Goal: Transaction & Acquisition: Book appointment/travel/reservation

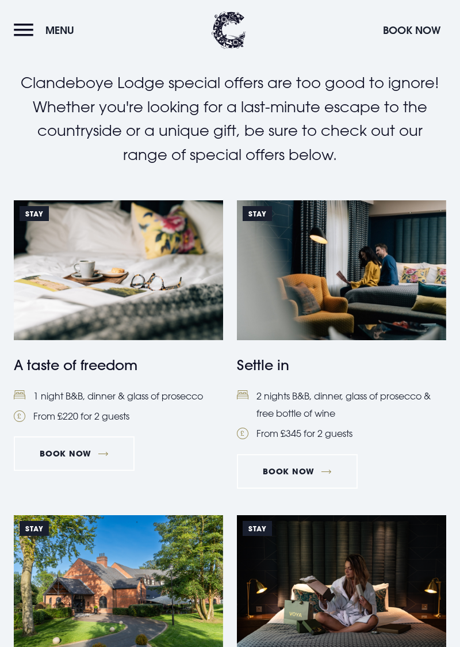
scroll to position [176, 0]
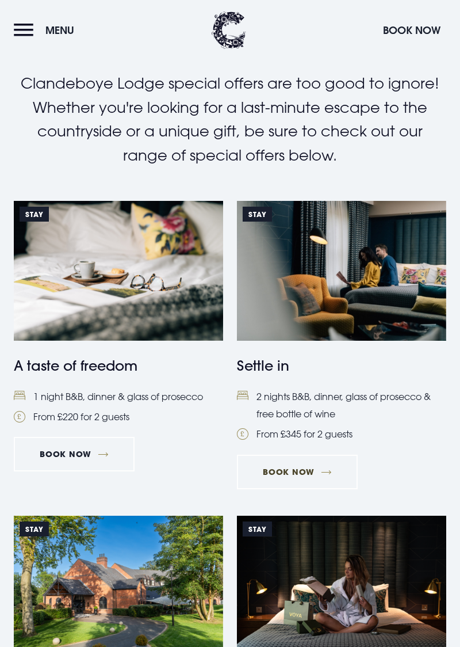
click at [325, 475] on link "Book Now" at bounding box center [297, 472] width 121 height 35
click at [328, 477] on link "Book Now" at bounding box center [297, 472] width 121 height 35
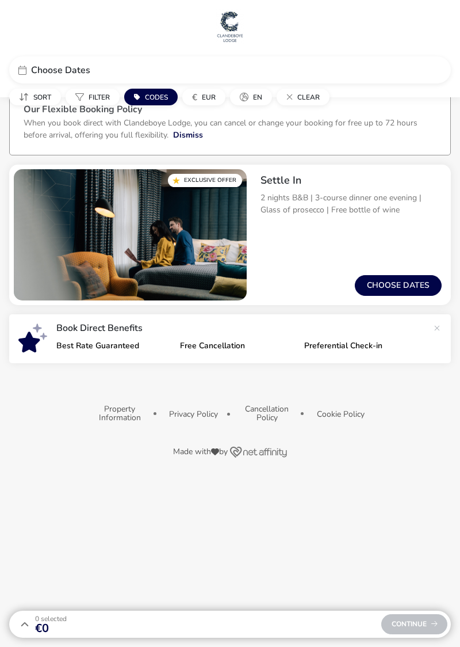
click at [405, 281] on button "Choose dates" at bounding box center [398, 285] width 87 height 21
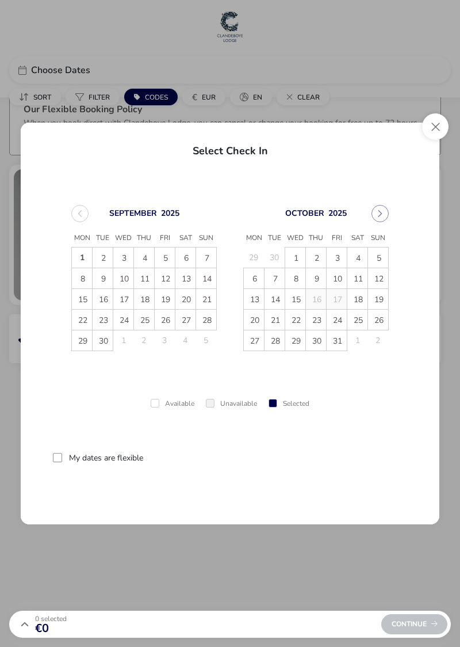
click at [265, 273] on span "7" at bounding box center [275, 279] width 20 height 20
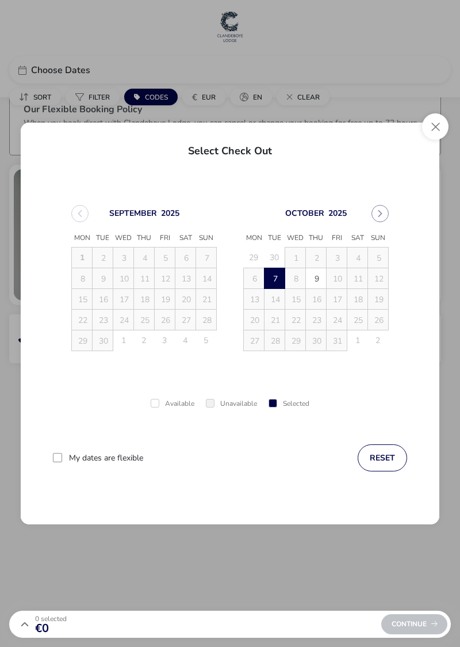
click at [267, 279] on span "7" at bounding box center [275, 279] width 20 height 20
click at [96, 216] on div "[DATE]" at bounding box center [144, 213] width 146 height 17
click at [432, 130] on button "Close" at bounding box center [435, 126] width 26 height 26
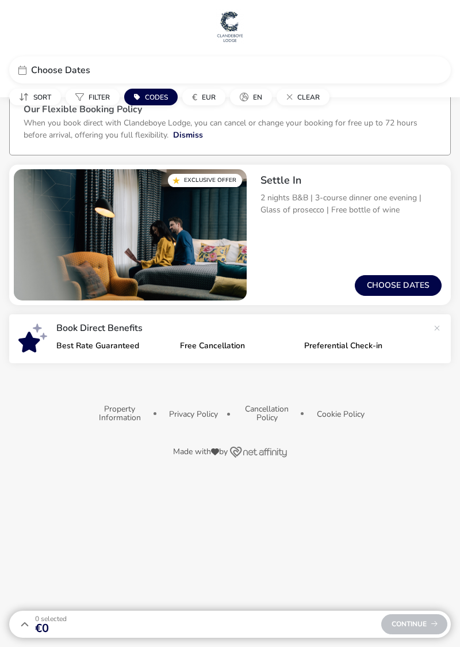
click at [440, 125] on ul "Our Flexible Booking Policy When you book direct with [GEOGRAPHIC_DATA], you ca…" at bounding box center [230, 122] width 442 height 65
click at [398, 282] on button "Choose dates" at bounding box center [398, 285] width 87 height 21
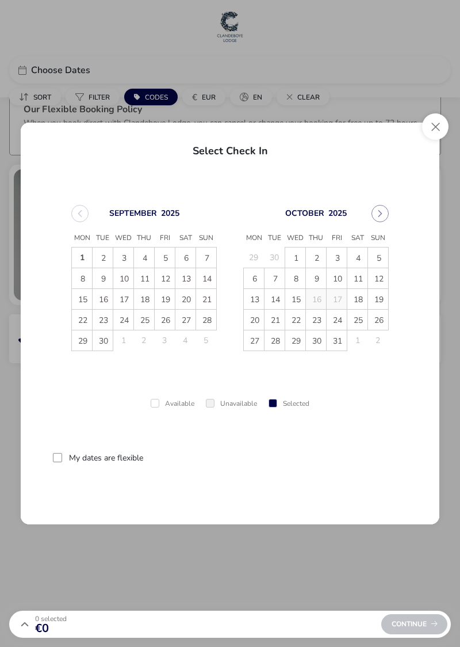
click at [395, 275] on div "[DATE] Mon Tue Wed Thu Fri Sat Sun 29 30 1 2 3 4 5 6 7 8 9 10 11 12 13 14 15 16…" at bounding box center [316, 278] width 166 height 174
click at [397, 281] on div "[DATE] Mon Tue Wed Thu Fri Sat Sun 29 30 1 2 3 4 5 6 7 8 9 10 11 12 13 14 15 16…" at bounding box center [316, 278] width 166 height 174
click at [397, 282] on div "[DATE] Mon Tue Wed Thu Fri Sat Sun 29 30 1 2 3 4 5 6 7 8 9 10 11 12 13 14 15 16…" at bounding box center [316, 278] width 166 height 174
click at [399, 283] on div "[DATE] Mon Tue Wed Thu Fri Sat Sun 29 30 1 2 3 4 5 6 7 8 9 10 11 12 13 14 15 16…" at bounding box center [316, 278] width 166 height 174
click at [397, 282] on div "[DATE] Mon Tue Wed Thu Fri Sat Sun 29 30 1 2 3 4 5 6 7 8 9 10 11 12 13 14 15 16…" at bounding box center [316, 278] width 166 height 174
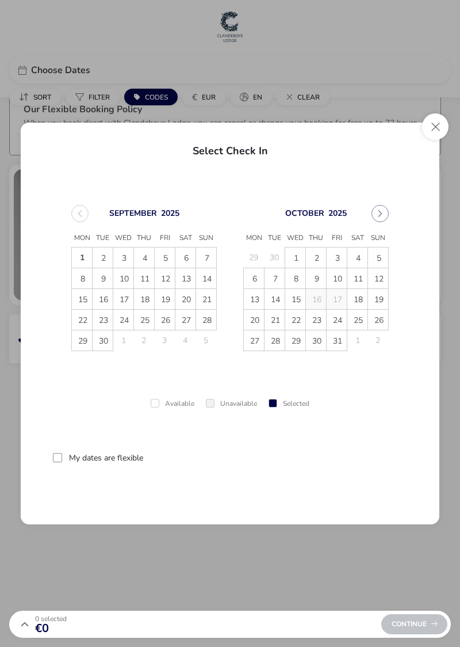
click at [397, 281] on div "[DATE] Mon Tue Wed Thu Fri Sat Sun 29 30 1 2 3 4 5 6 7 8 9 10 11 12 13 14 15 16…" at bounding box center [316, 278] width 166 height 174
click at [366, 281] on span "11" at bounding box center [358, 279] width 20 height 20
click at [375, 279] on span "12" at bounding box center [379, 279] width 20 height 20
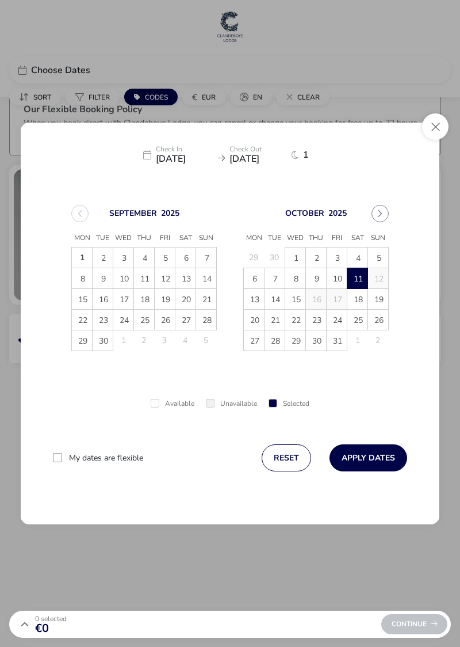
click at [275, 161] on span "[DATE]" at bounding box center [259, 158] width 58 height 9
click at [313, 157] on span "1" at bounding box center [310, 154] width 14 height 9
click at [288, 175] on div "[DATE] Mon Tue Wed Thu Fri Sat Sun 1 2 3 4 5 6 7 8 9 10 11 12 13 14 15 16 17 18…" at bounding box center [230, 349] width 419 height 350
click at [291, 162] on div "Check In [DATE] Check Out [DATE] 1" at bounding box center [230, 152] width 401 height 41
click at [287, 163] on div "Check In [DATE] Check Out [DATE] 1" at bounding box center [230, 152] width 401 height 41
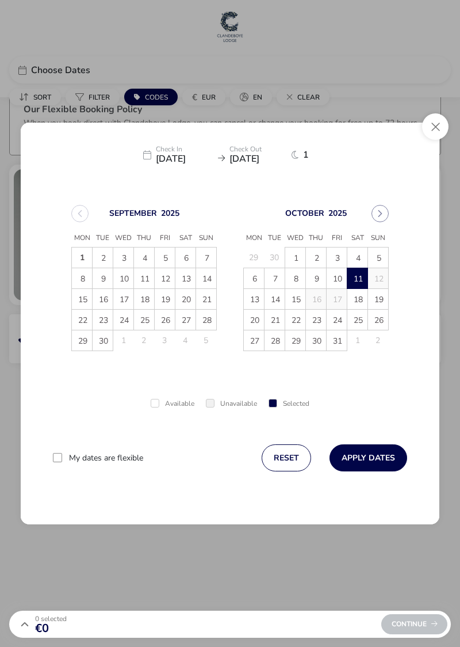
click at [283, 163] on div "Check In [DATE] Check Out [DATE] 1" at bounding box center [230, 152] width 401 height 41
click at [280, 160] on span "[DATE]" at bounding box center [259, 158] width 58 height 9
click at [277, 176] on div "[DATE] Mon Tue Wed Thu Fri Sat Sun 1 2 3 4 5 6 7 8 9 10 11 12 13 14 15 16 17 18…" at bounding box center [230, 349] width 419 height 350
click at [275, 302] on span "14" at bounding box center [275, 300] width 20 height 20
click at [269, 310] on span "21" at bounding box center [275, 320] width 20 height 20
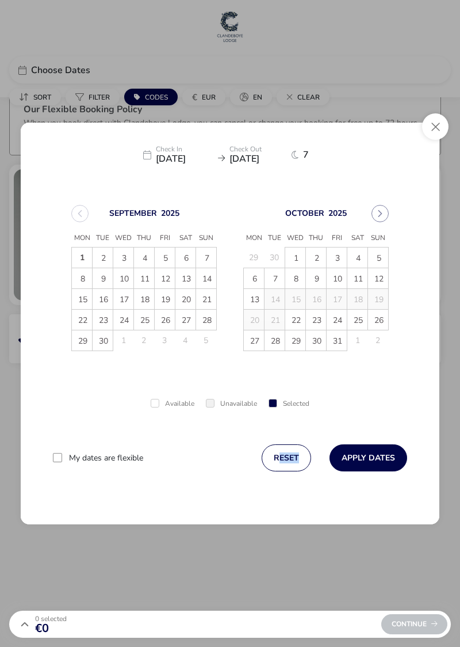
click at [382, 458] on button "Apply Dates" at bounding box center [369, 457] width 78 height 27
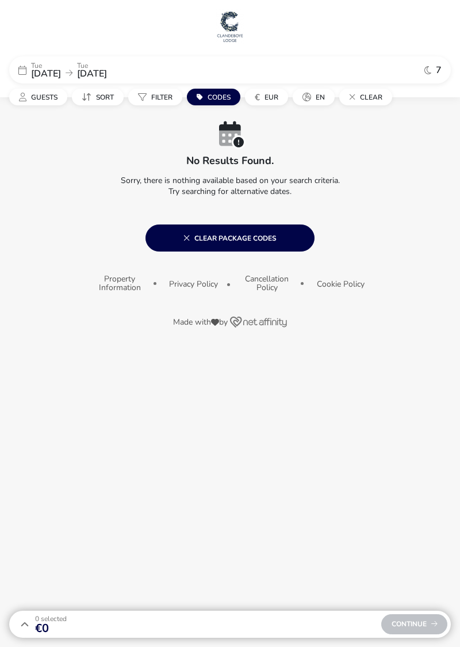
click at [414, 632] on div "Continue" at bounding box center [415, 624] width 66 height 20
click at [262, 243] on button "Clear package codes" at bounding box center [230, 237] width 169 height 27
click at [427, 623] on span "Continue" at bounding box center [415, 623] width 46 height 7
click at [422, 622] on div "Continue" at bounding box center [415, 624] width 66 height 20
click at [424, 626] on span "Continue" at bounding box center [415, 623] width 46 height 7
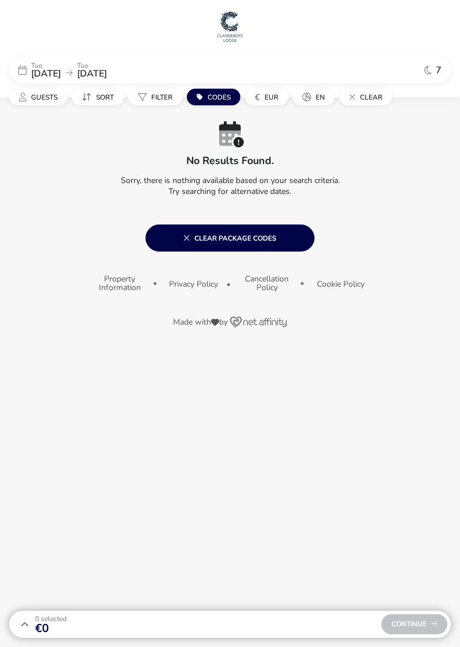
click at [425, 626] on div "Continue" at bounding box center [415, 624] width 66 height 20
click at [424, 625] on span "Continue" at bounding box center [415, 623] width 46 height 7
click at [422, 622] on div "Continue" at bounding box center [415, 624] width 66 height 20
click at [420, 626] on span "Continue" at bounding box center [415, 623] width 46 height 7
click at [252, 241] on span "Clear package codes" at bounding box center [230, 237] width 93 height 9
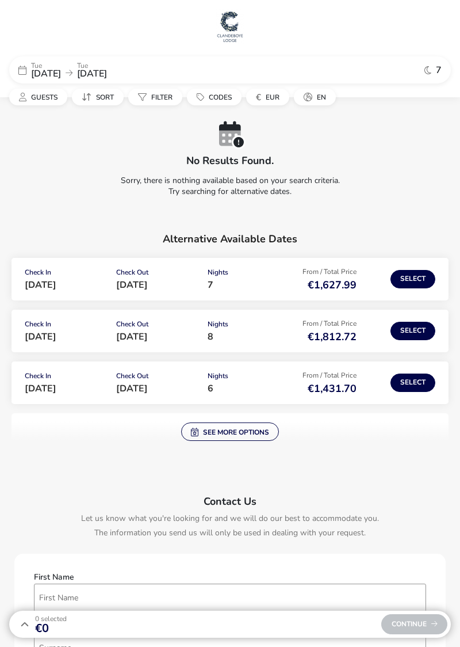
click at [254, 433] on span "See more options" at bounding box center [230, 431] width 78 height 9
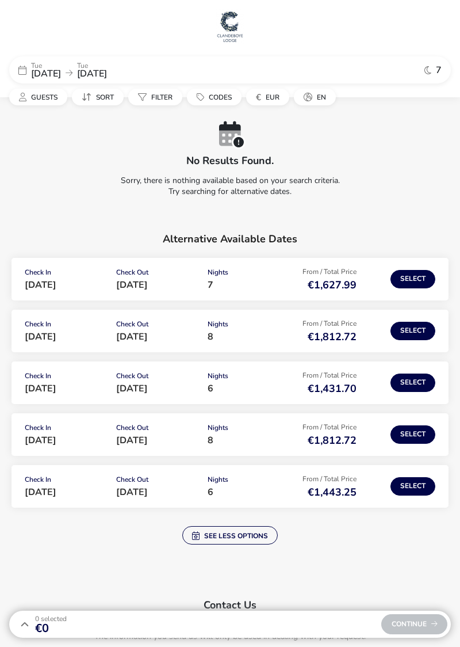
click at [237, 520] on div "See less options" at bounding box center [230, 531] width 437 height 28
click at [233, 527] on button "See less options" at bounding box center [230, 535] width 96 height 18
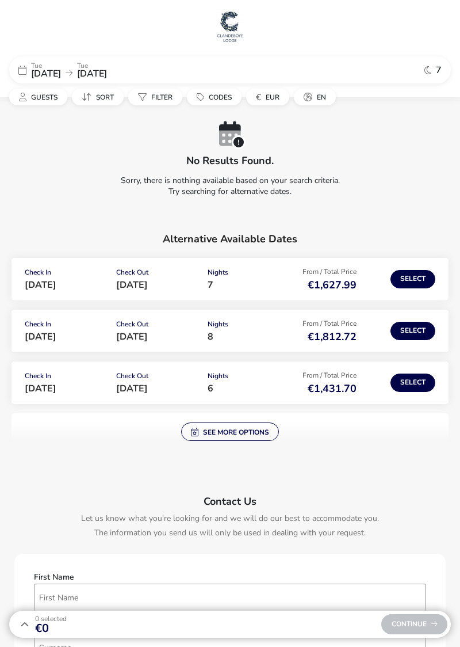
click at [233, 526] on p "The information you send us will only be used in dealing with your request." at bounding box center [230, 533] width 420 height 14
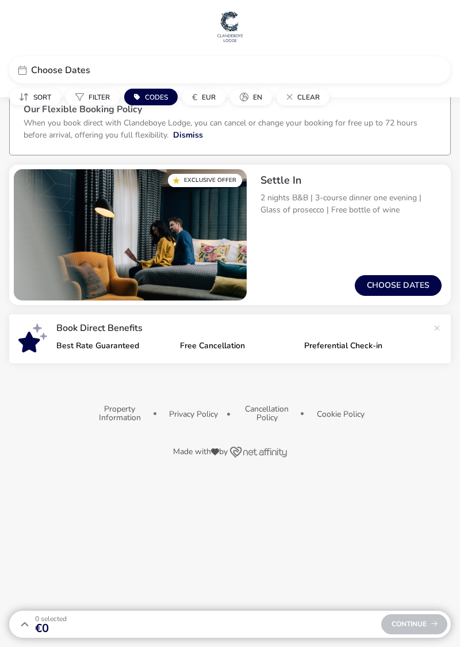
click at [395, 283] on button "Choose dates" at bounding box center [398, 285] width 87 height 21
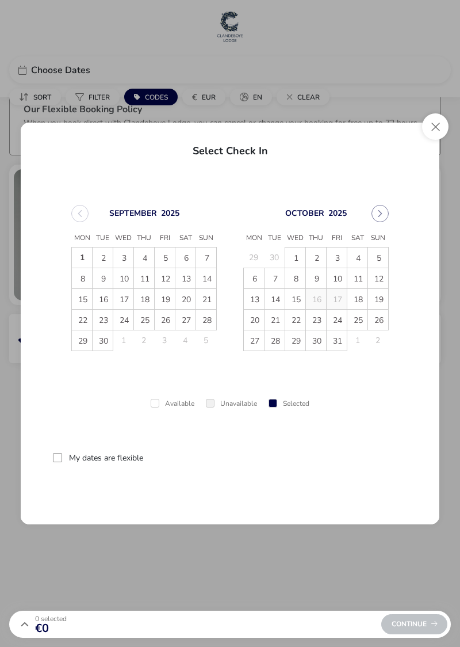
click at [386, 255] on span "5" at bounding box center [379, 258] width 20 height 20
click at [384, 257] on span "5" at bounding box center [378, 258] width 20 height 20
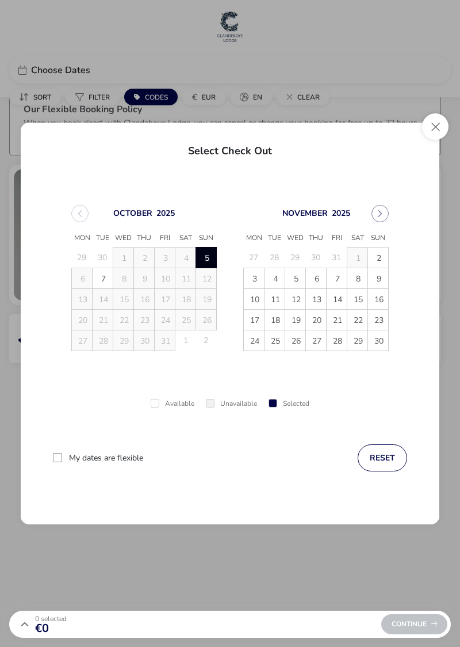
click at [416, 519] on div "[DATE] Mon Tue Wed Thu Fri Sat Sun 29 30 1 2 3 4 5 5 6 7 8 9 10 11 12 13 14 15 …" at bounding box center [230, 349] width 419 height 350
click at [104, 281] on span "7" at bounding box center [103, 279] width 20 height 20
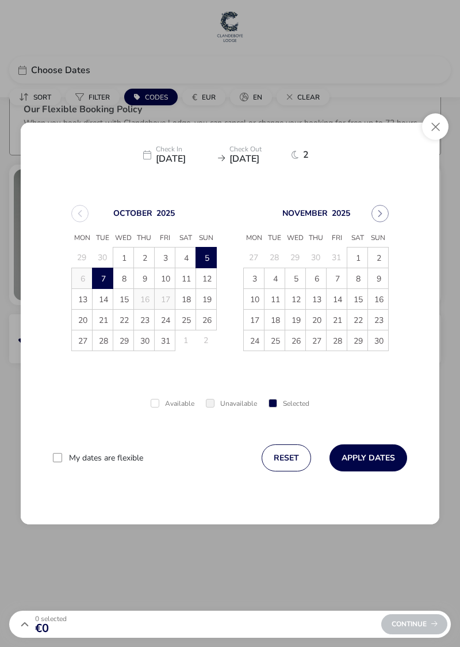
click at [382, 459] on button "Apply Dates" at bounding box center [369, 457] width 78 height 27
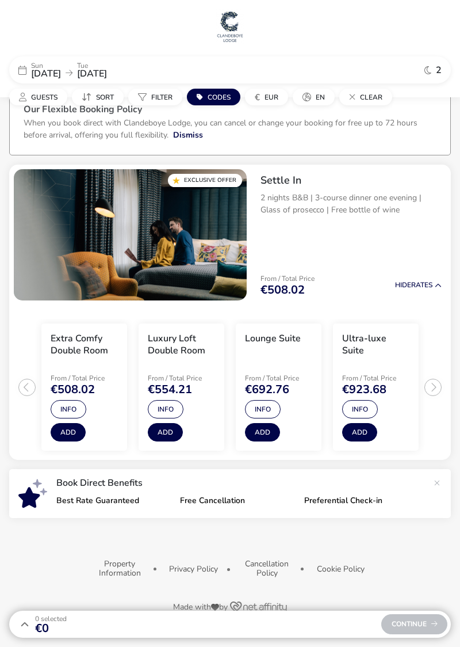
scroll to position [48, 0]
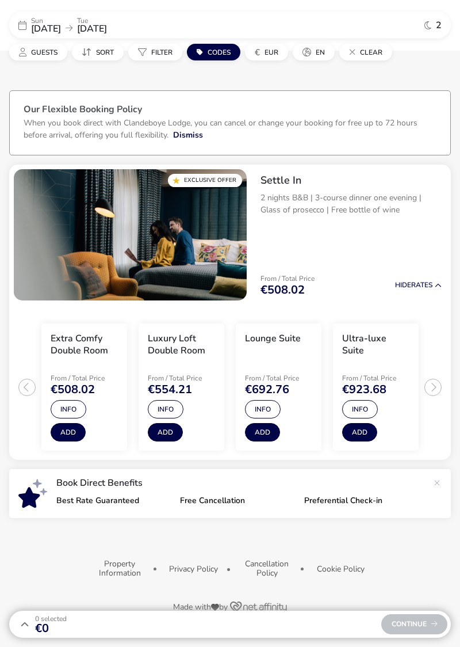
click at [409, 266] on div "From / Total Price €508.02 Hide Rates" at bounding box center [352, 285] width 200 height 39
click at [424, 266] on div "From / Total Price €508.02 Hide Rates" at bounding box center [352, 285] width 200 height 39
click at [427, 281] on button "Hide Rates" at bounding box center [418, 284] width 47 height 7
